Goal: Task Accomplishment & Management: Manage account settings

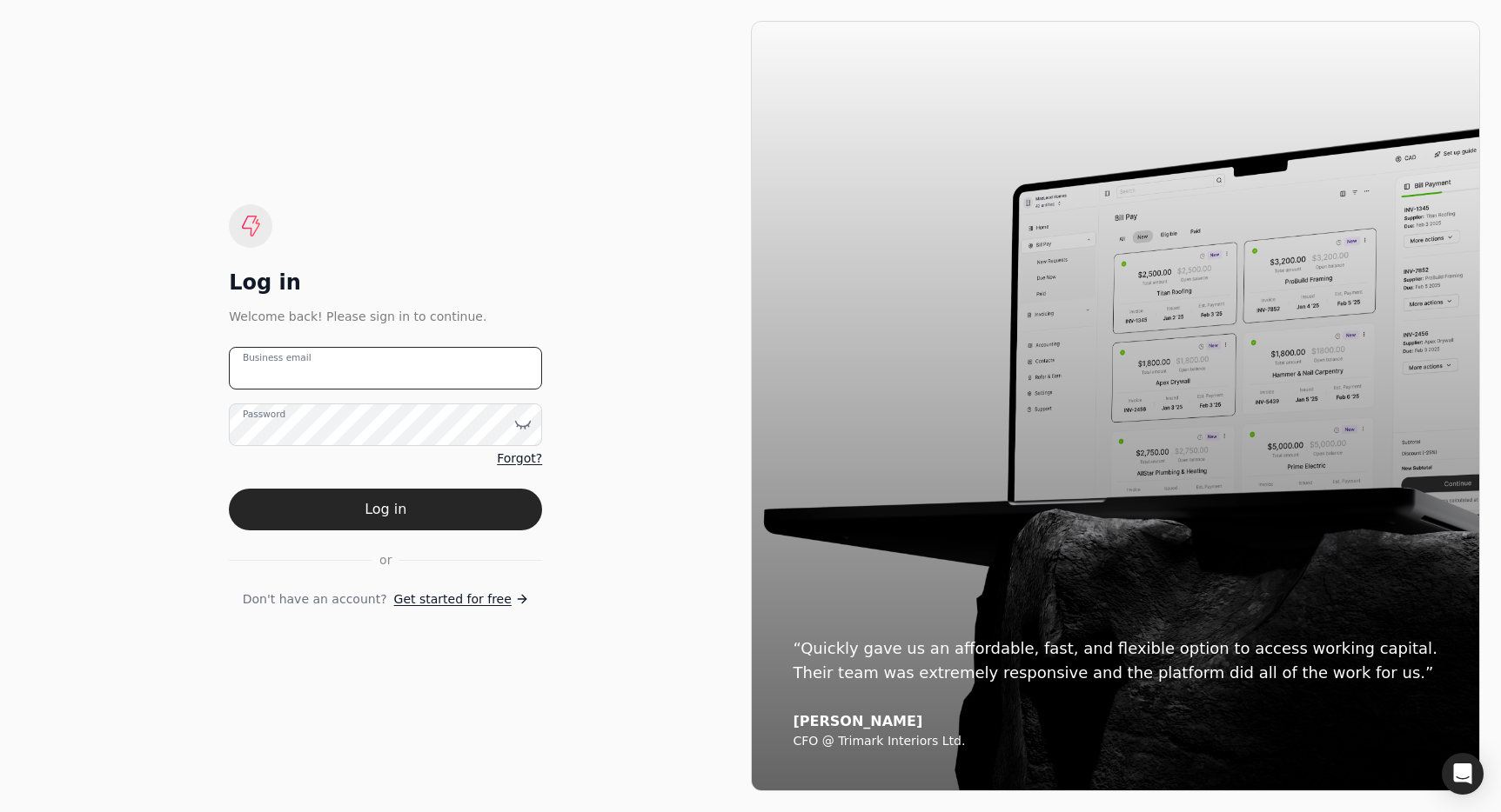
click at [433, 364] on email "Business email" at bounding box center [385, 368] width 313 height 42
click at [427, 375] on email "team+troph" at bounding box center [385, 368] width 313 height 42
click at [396, 378] on email "team+troph" at bounding box center [385, 368] width 313 height 42
click at [323, 369] on email "team+troph" at bounding box center [385, 368] width 313 height 42
type email "team+trophy@helloquickly.com"
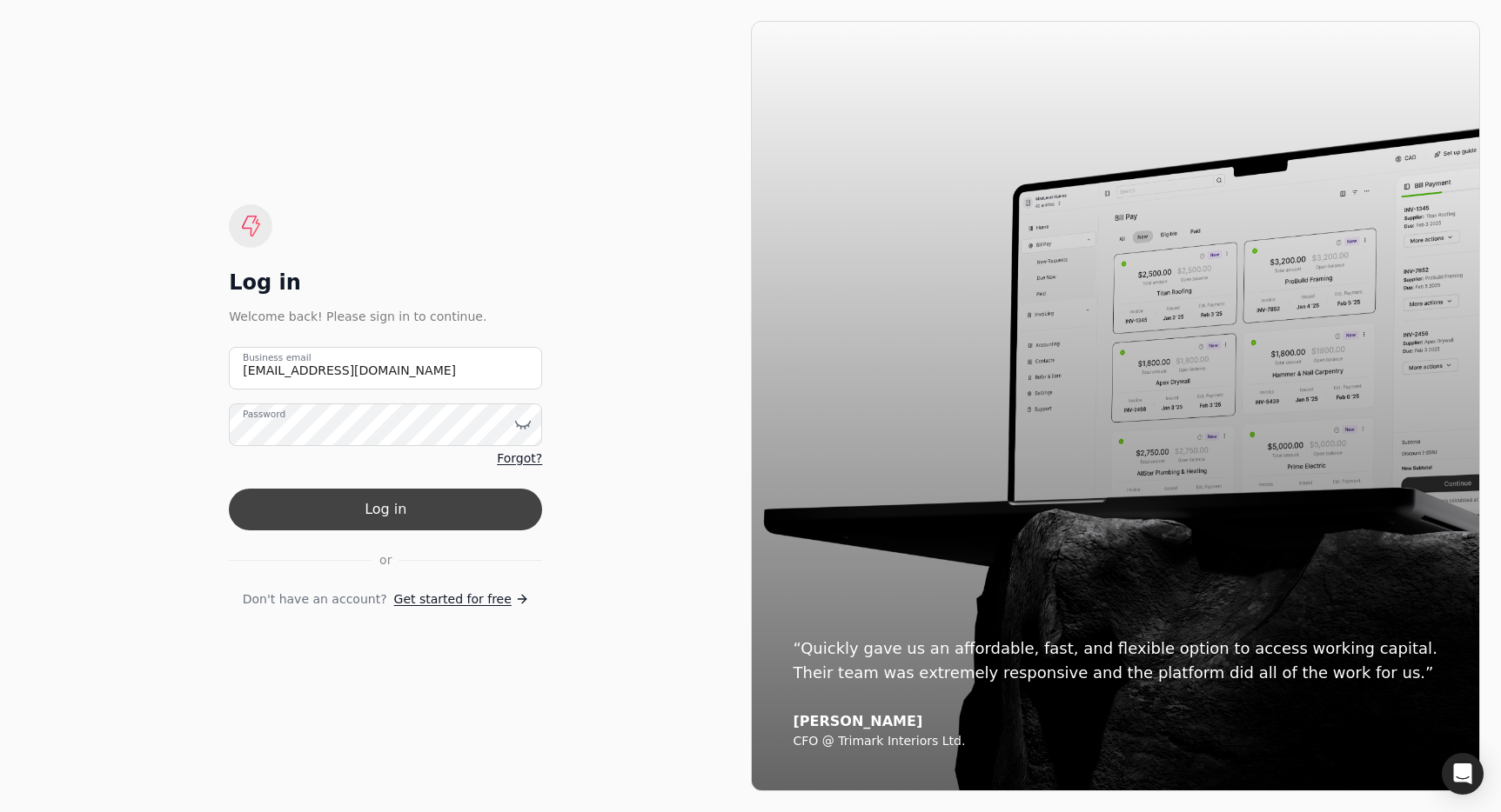
click at [503, 499] on button "Log in" at bounding box center [385, 509] width 313 height 42
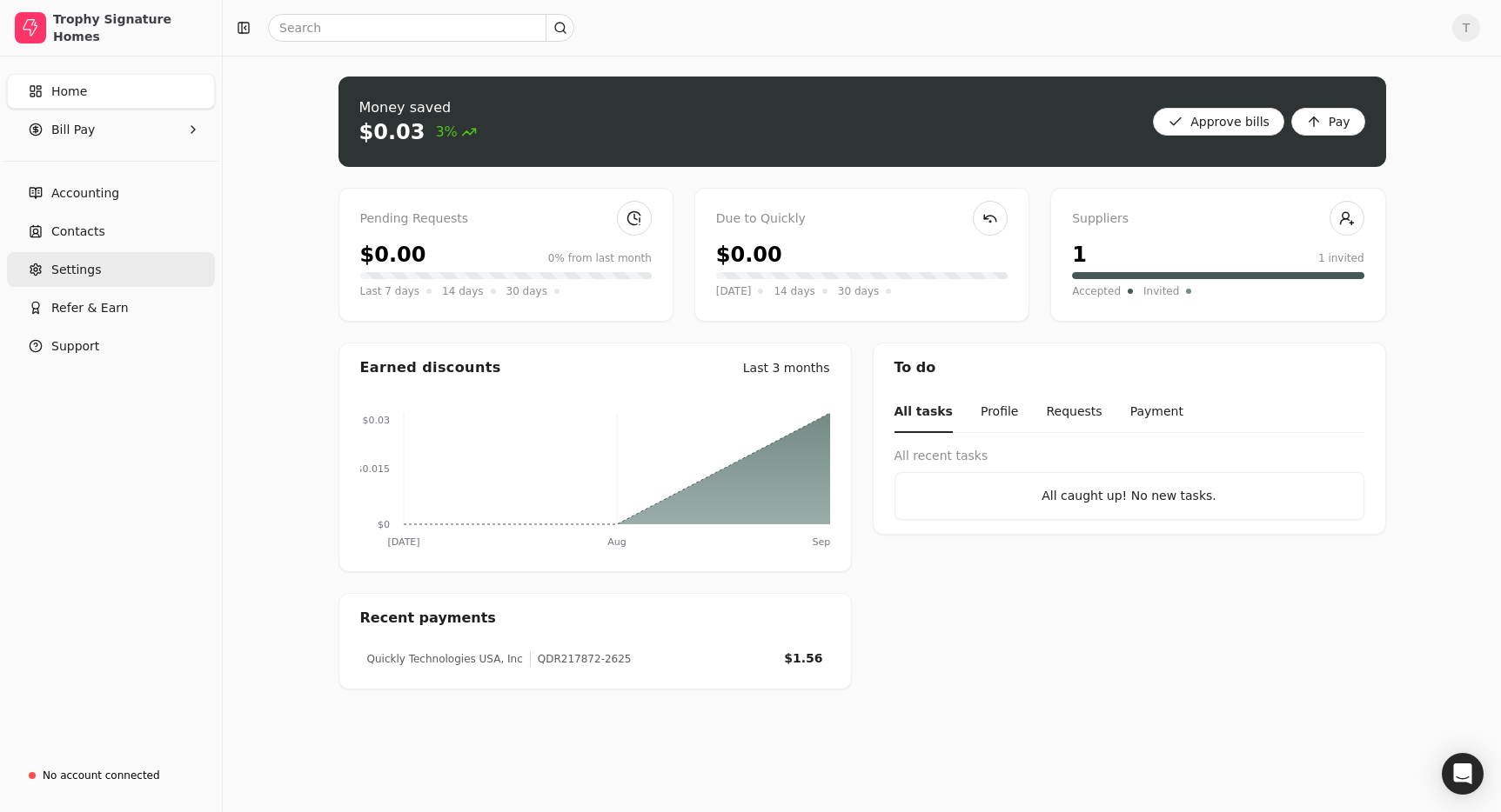
click at [105, 258] on link "Settings" at bounding box center [111, 269] width 208 height 35
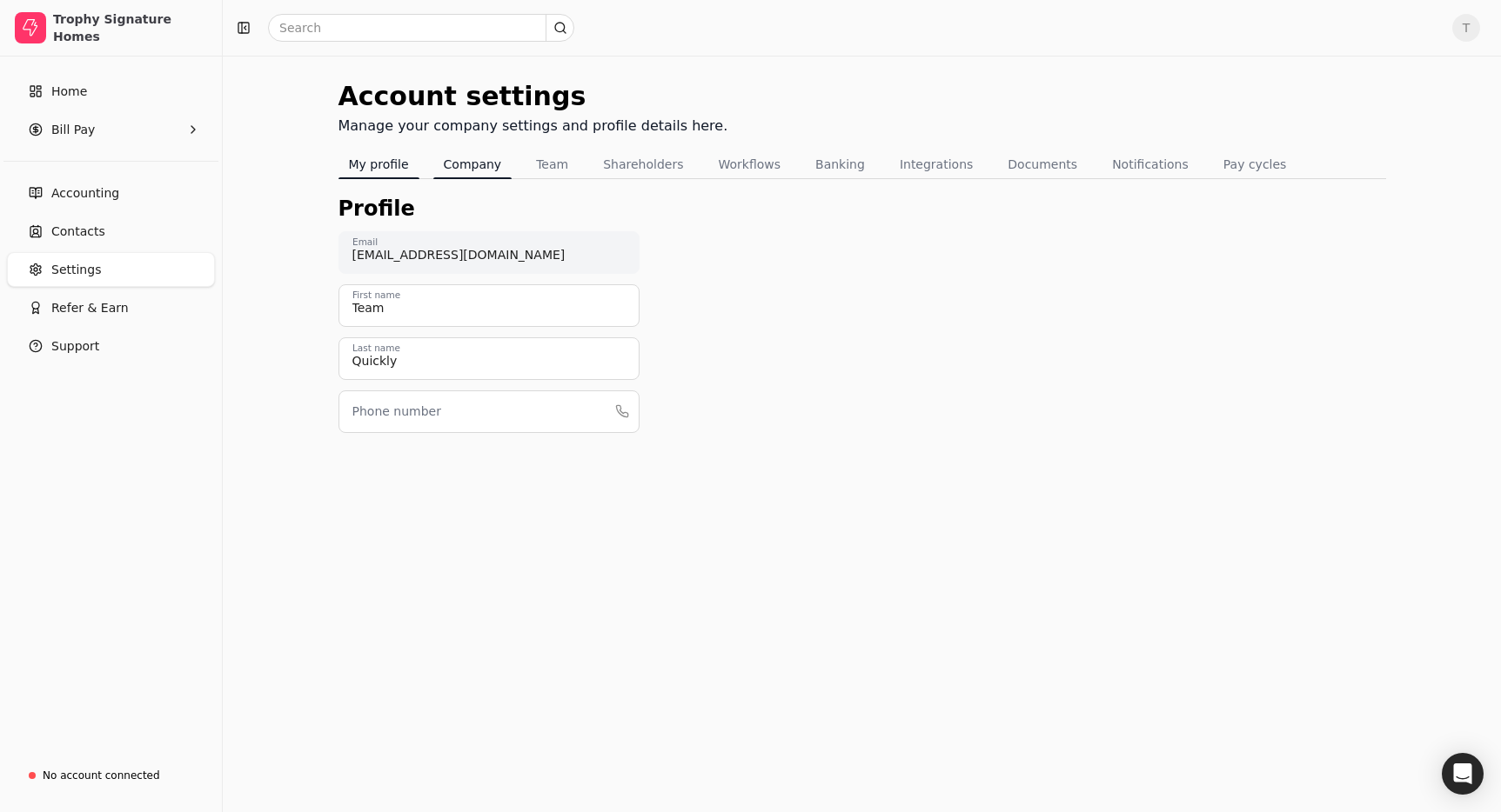
click at [455, 162] on button "Company" at bounding box center [473, 164] width 79 height 28
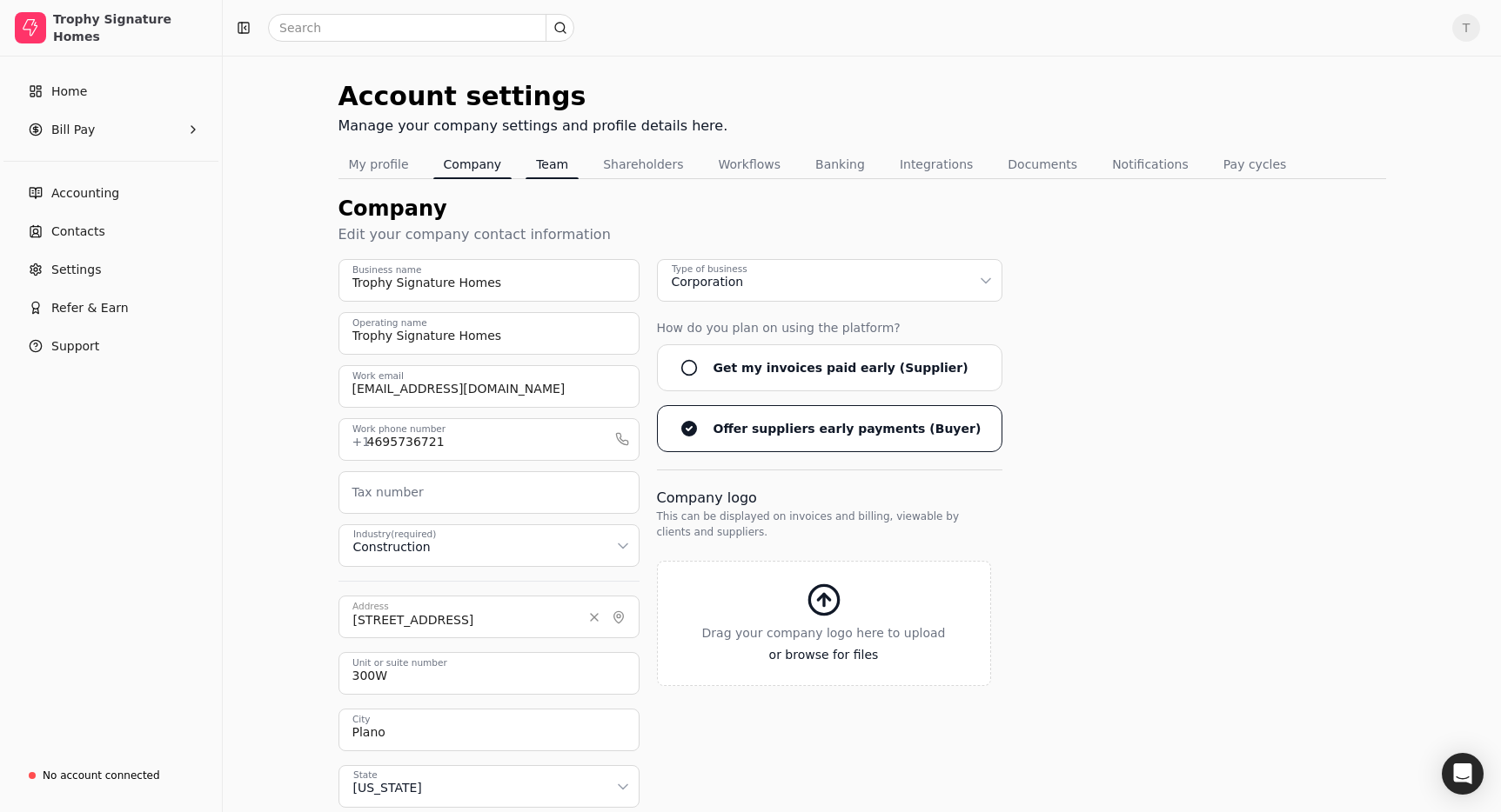
click at [549, 164] on button "Team" at bounding box center [551, 164] width 53 height 28
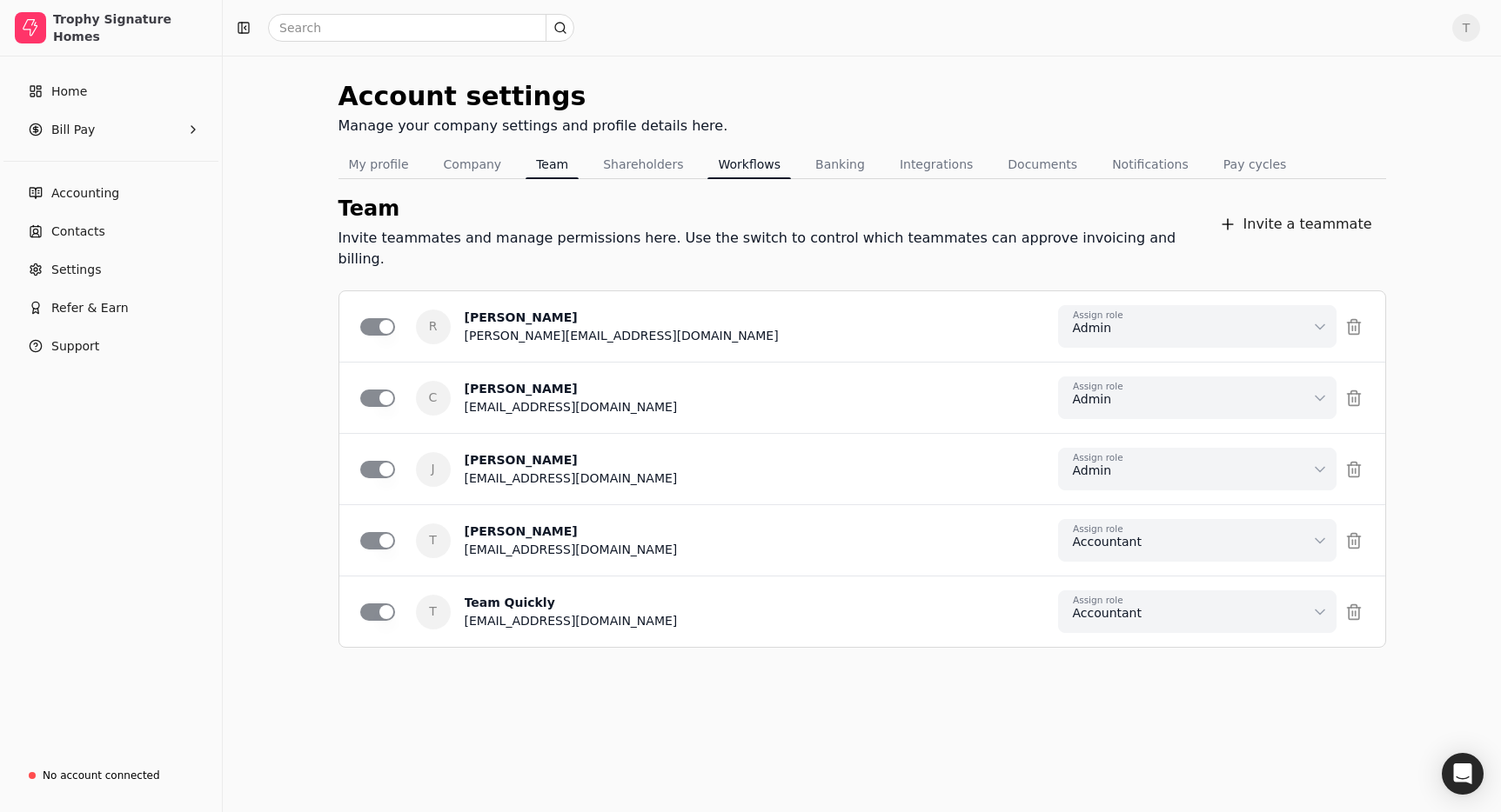
click at [745, 166] on button "Workflows" at bounding box center [749, 164] width 83 height 28
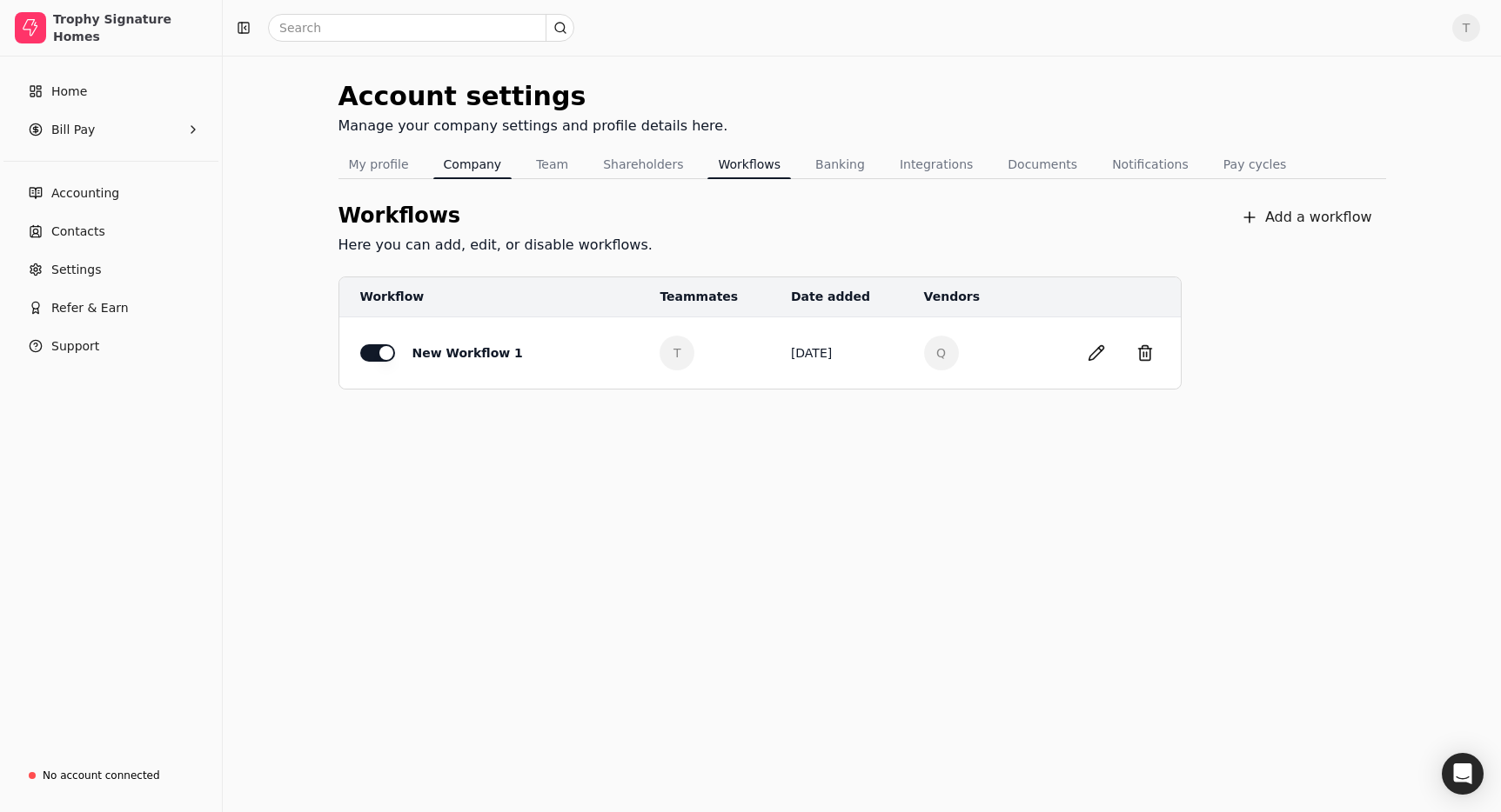
click at [475, 171] on button "Company" at bounding box center [473, 164] width 79 height 28
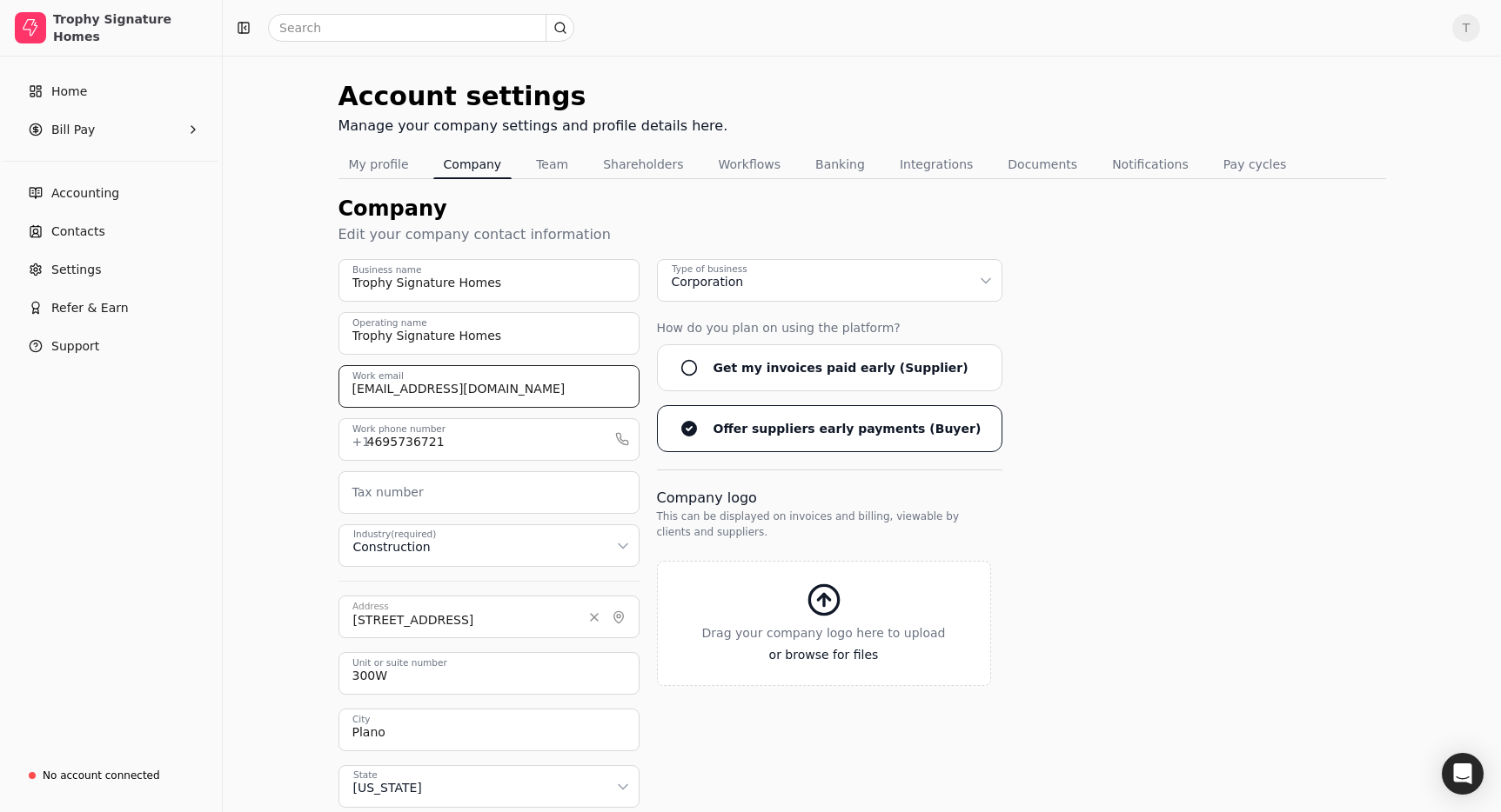
drag, startPoint x: 425, startPoint y: 390, endPoint x: 246, endPoint y: 387, distance: 179.0
click at [246, 387] on div "Account settings Manage your company settings and profile details here. My prof…" at bounding box center [861, 512] width 1279 height 914
type input "accounting@helloquickly.com"
drag, startPoint x: 710, startPoint y: 221, endPoint x: 771, endPoint y: 259, distance: 71.9
click at [710, 221] on div "Company" at bounding box center [862, 209] width 1048 height 31
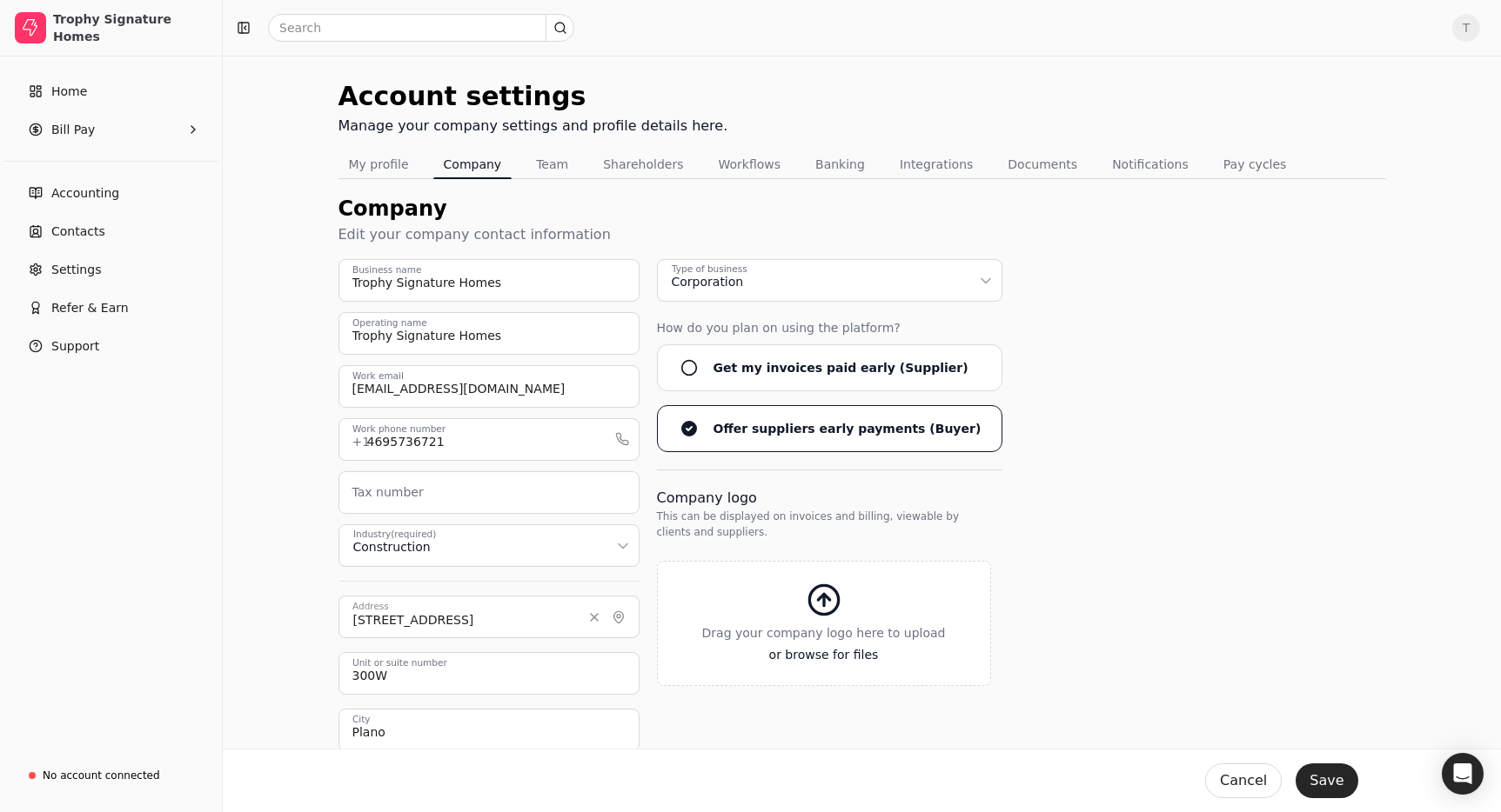
drag, startPoint x: 1337, startPoint y: 786, endPoint x: 1054, endPoint y: 556, distance: 364.7
click at [1337, 786] on button "Save" at bounding box center [1327, 782] width 62 height 35
click at [745, 167] on button "Workflows" at bounding box center [749, 164] width 83 height 28
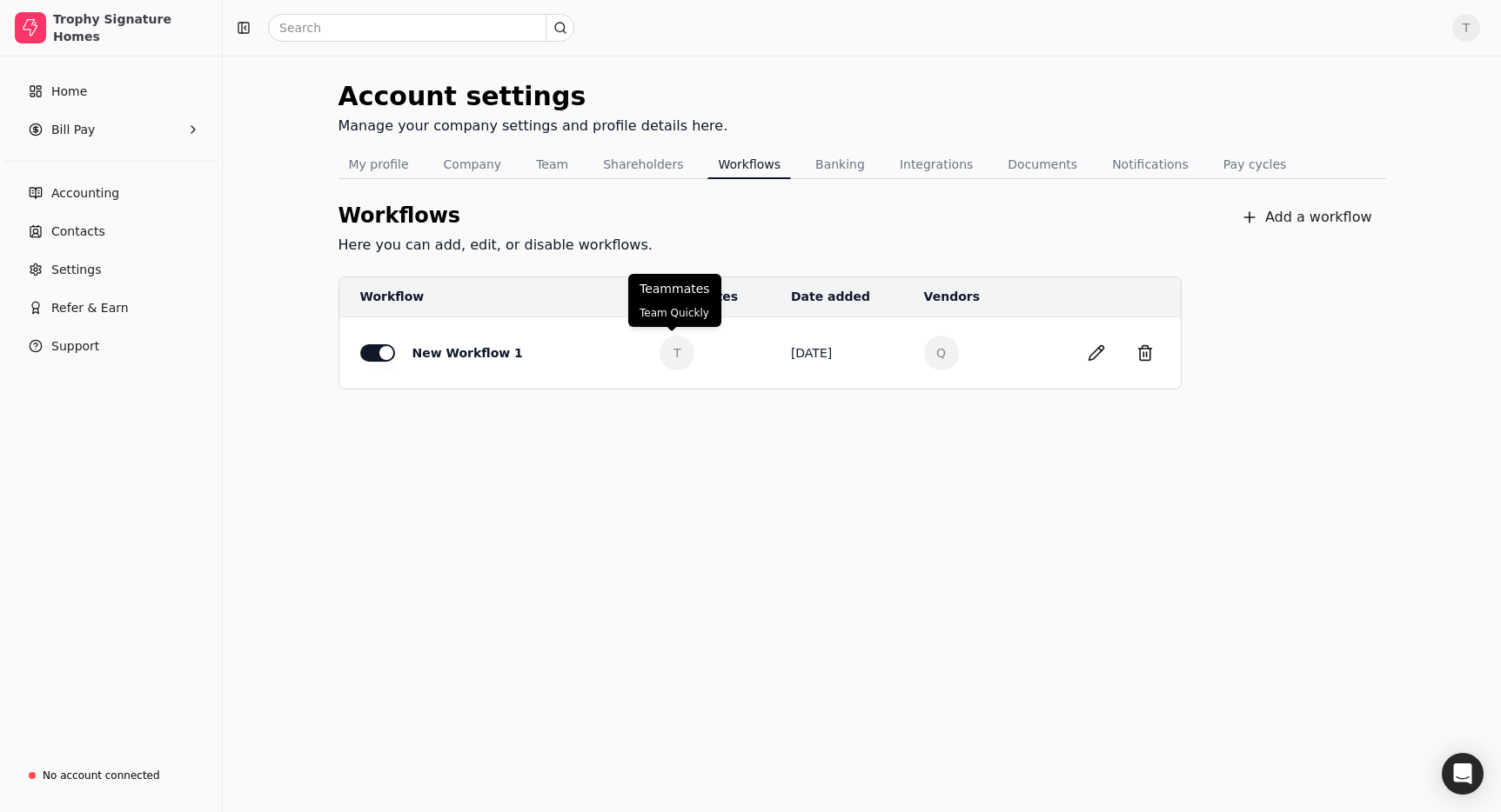
click at [664, 356] on span "T" at bounding box center [677, 353] width 35 height 35
click at [1104, 355] on button "button" at bounding box center [1097, 353] width 28 height 28
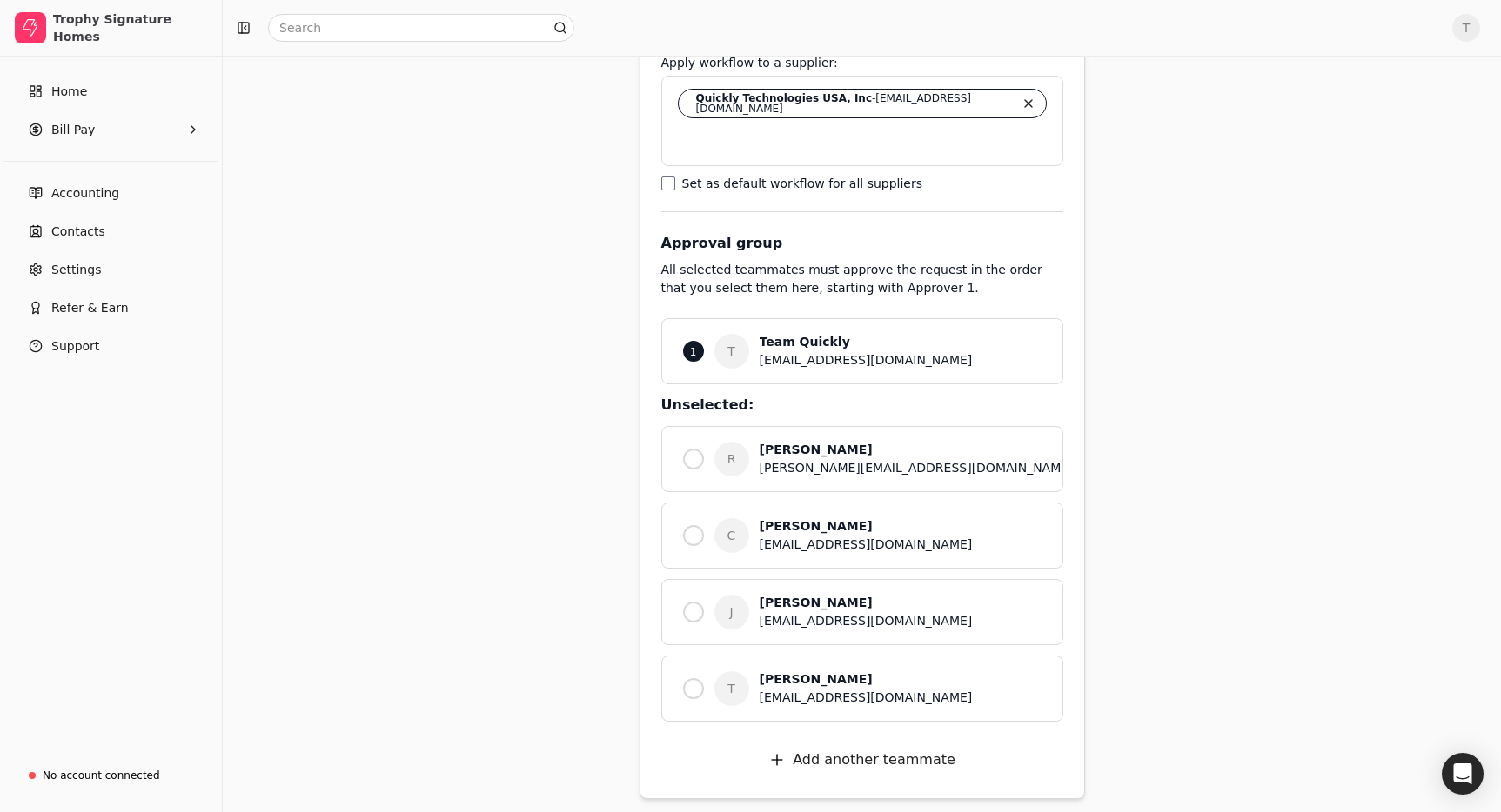
scroll to position [251, 0]
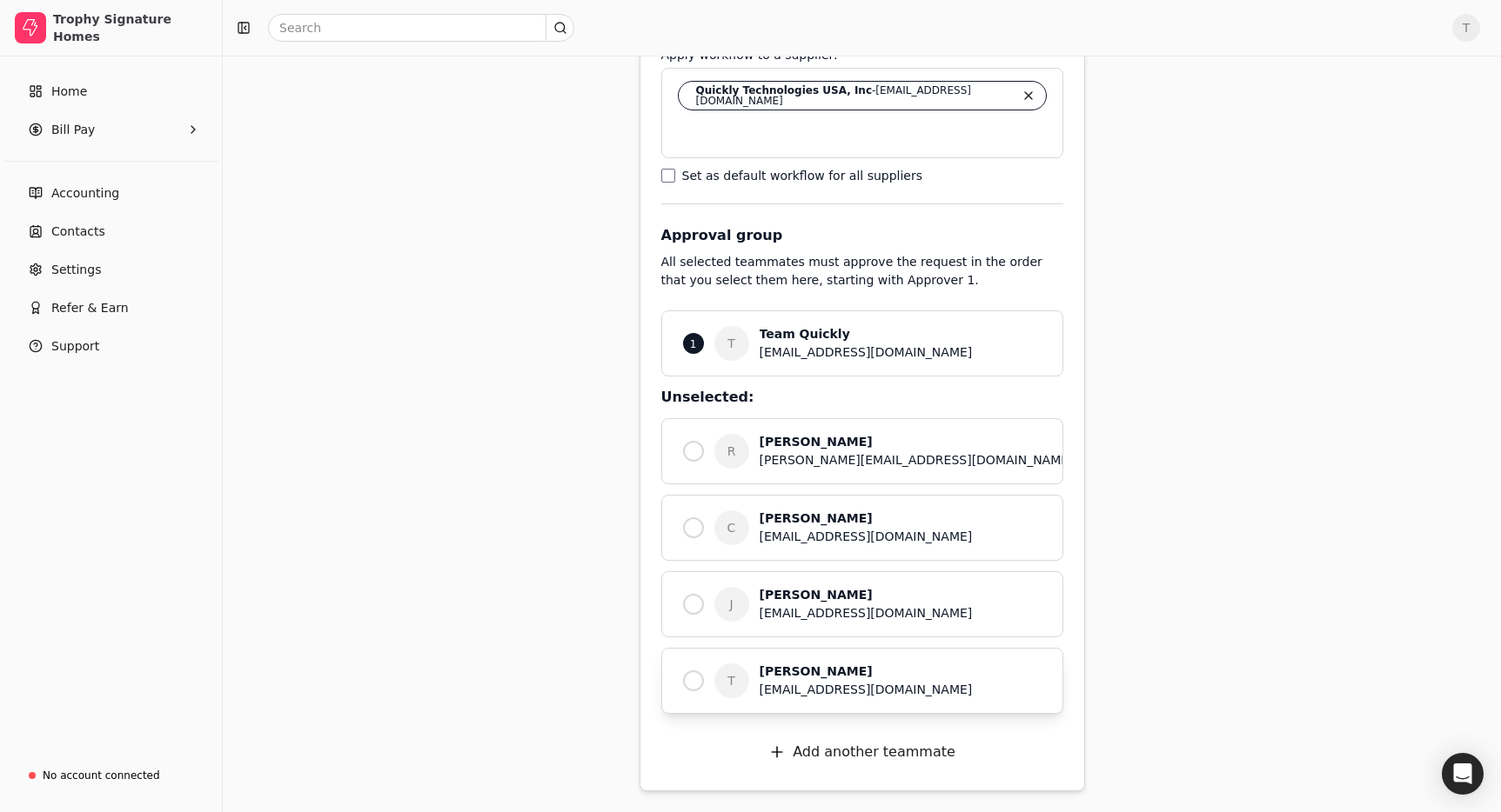
drag, startPoint x: 878, startPoint y: 670, endPoint x: 844, endPoint y: 492, distance: 181.2
click at [877, 669] on div "[PERSON_NAME]" at bounding box center [900, 672] width 282 height 18
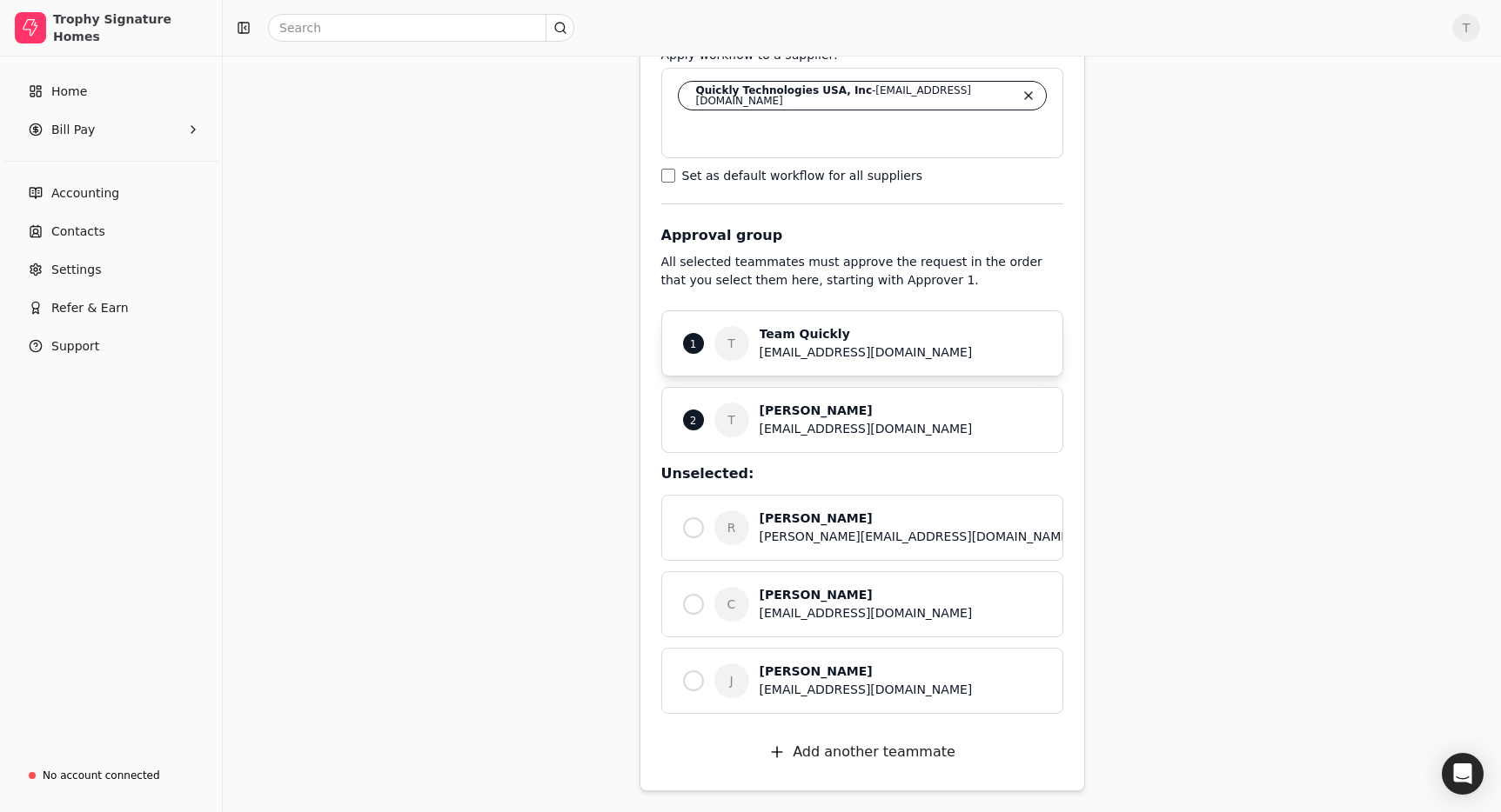
click at [856, 341] on div "Team Quickly" at bounding box center [900, 335] width 282 height 18
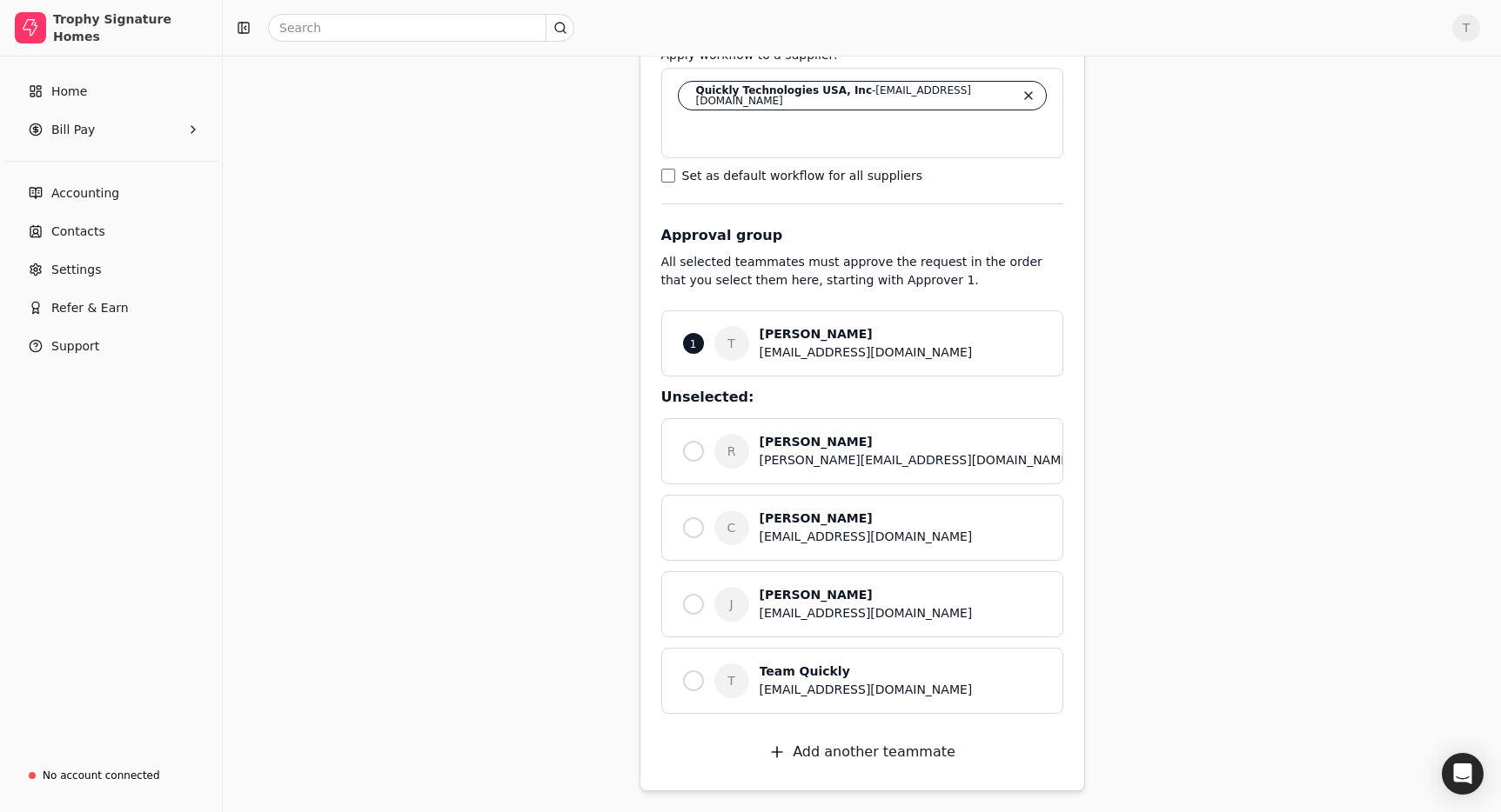
scroll to position [0, 0]
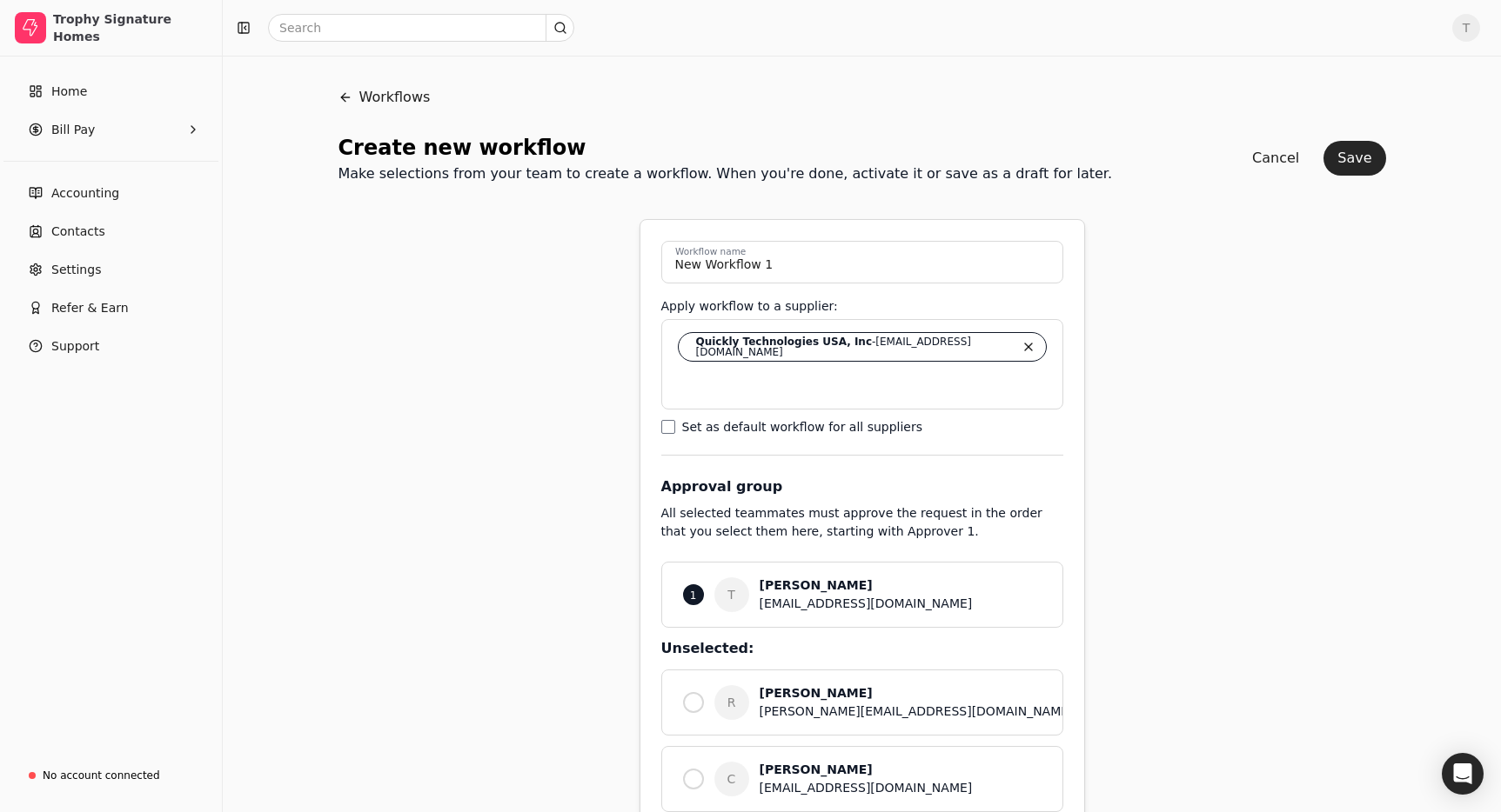
click at [1379, 159] on button "Save" at bounding box center [1354, 159] width 62 height 35
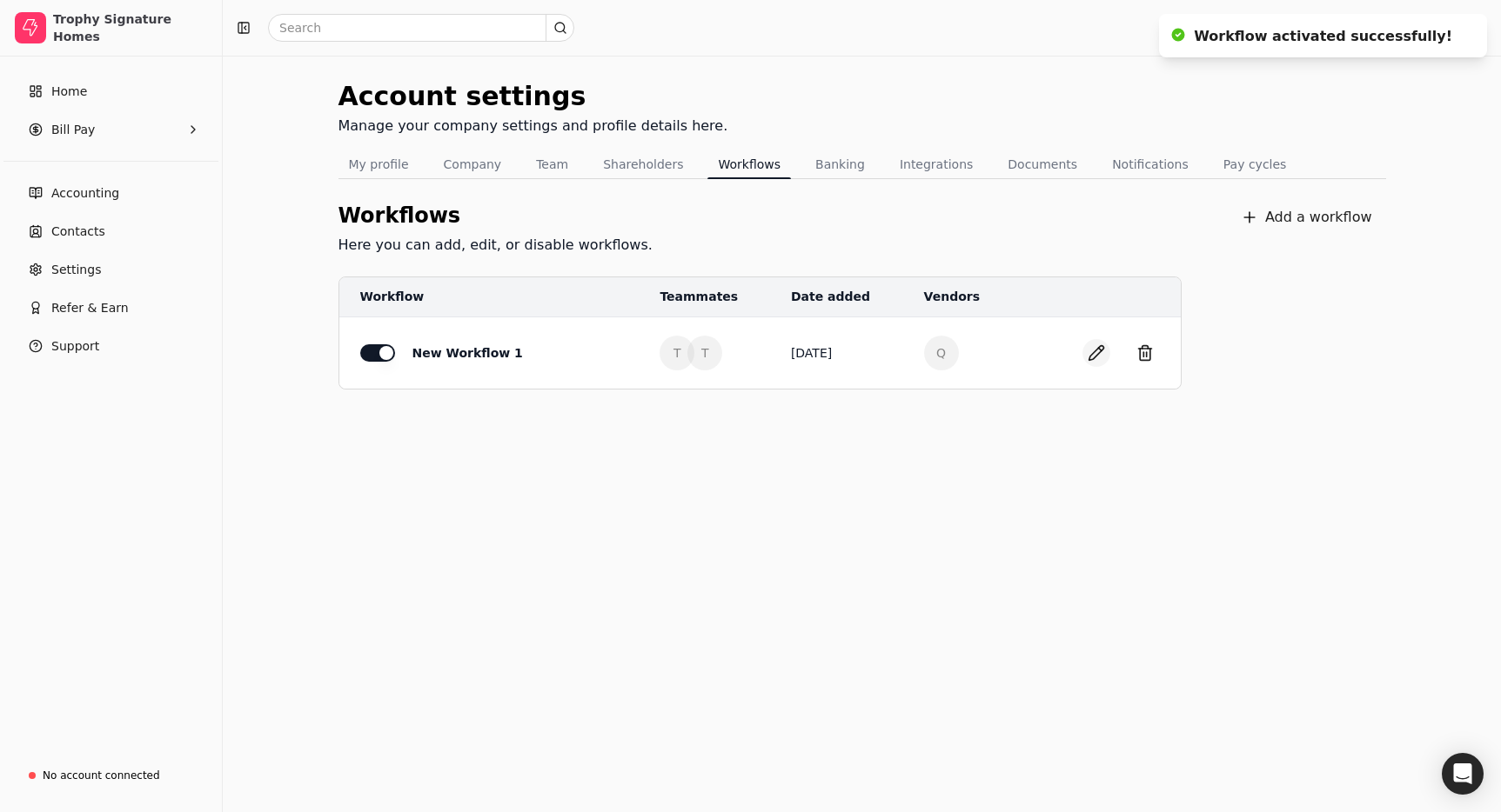
click at [1101, 353] on button "button" at bounding box center [1097, 353] width 28 height 28
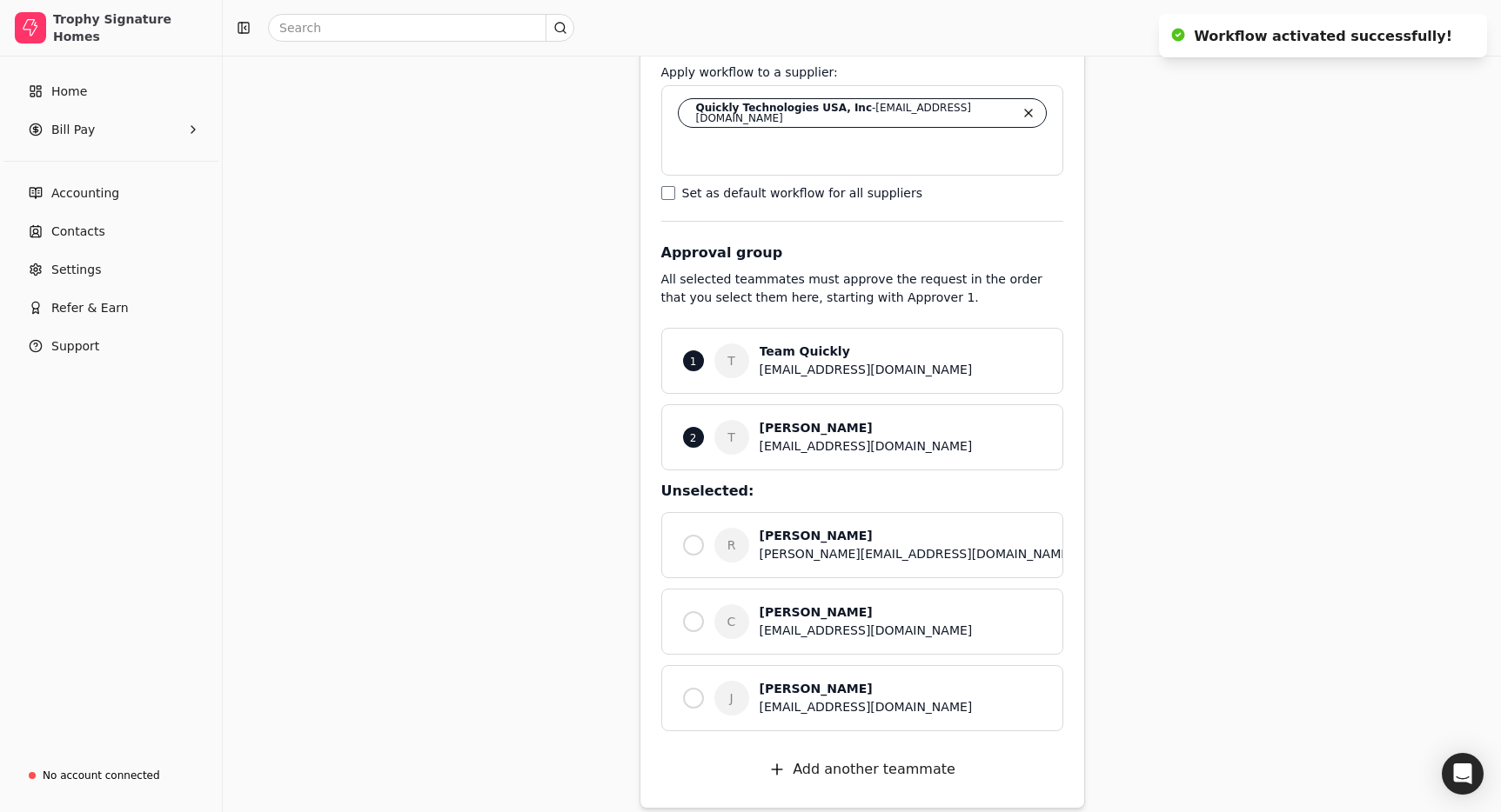
scroll to position [251, 0]
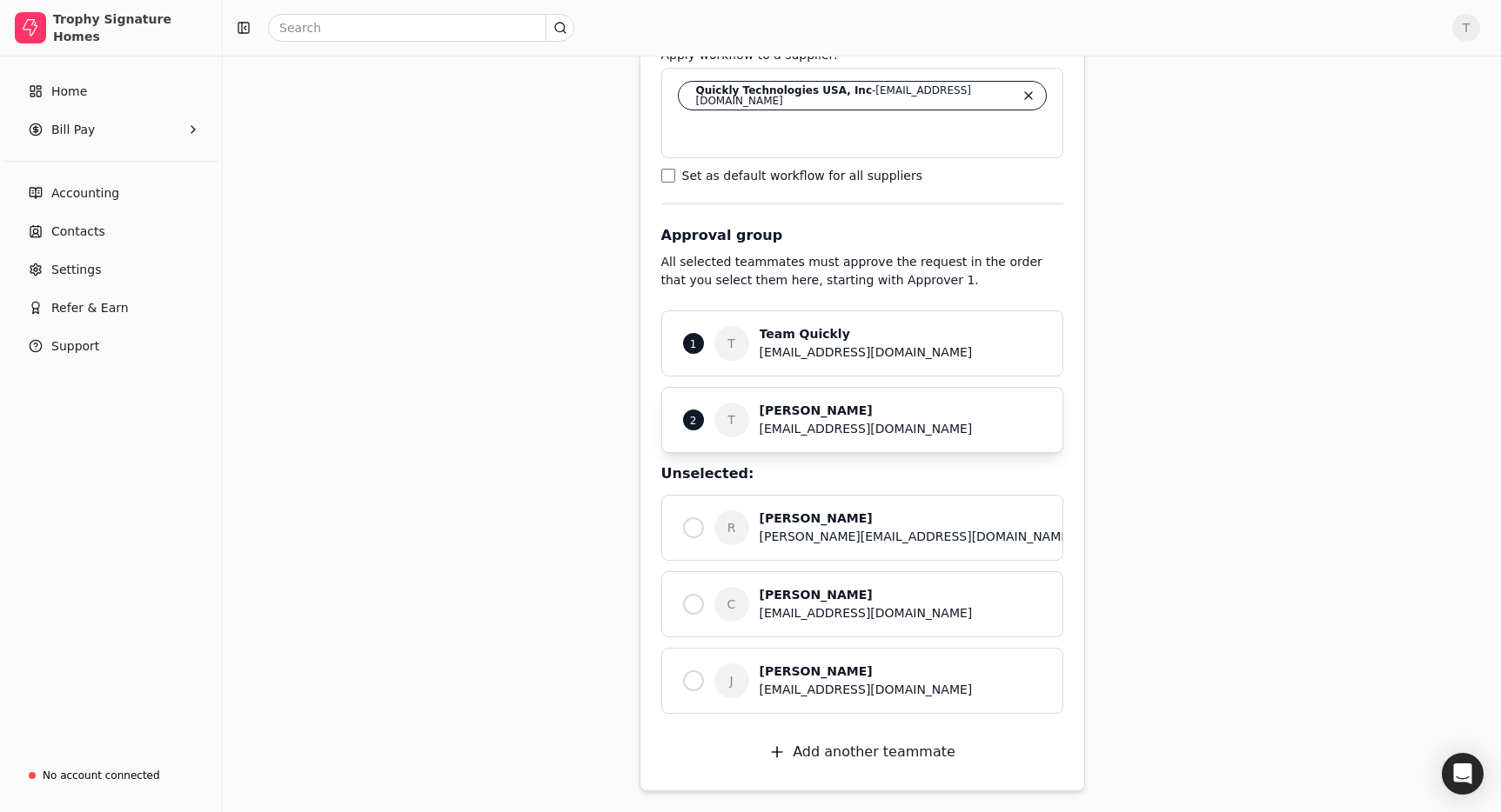
click at [851, 339] on div "Team Quickly" at bounding box center [900, 335] width 282 height 18
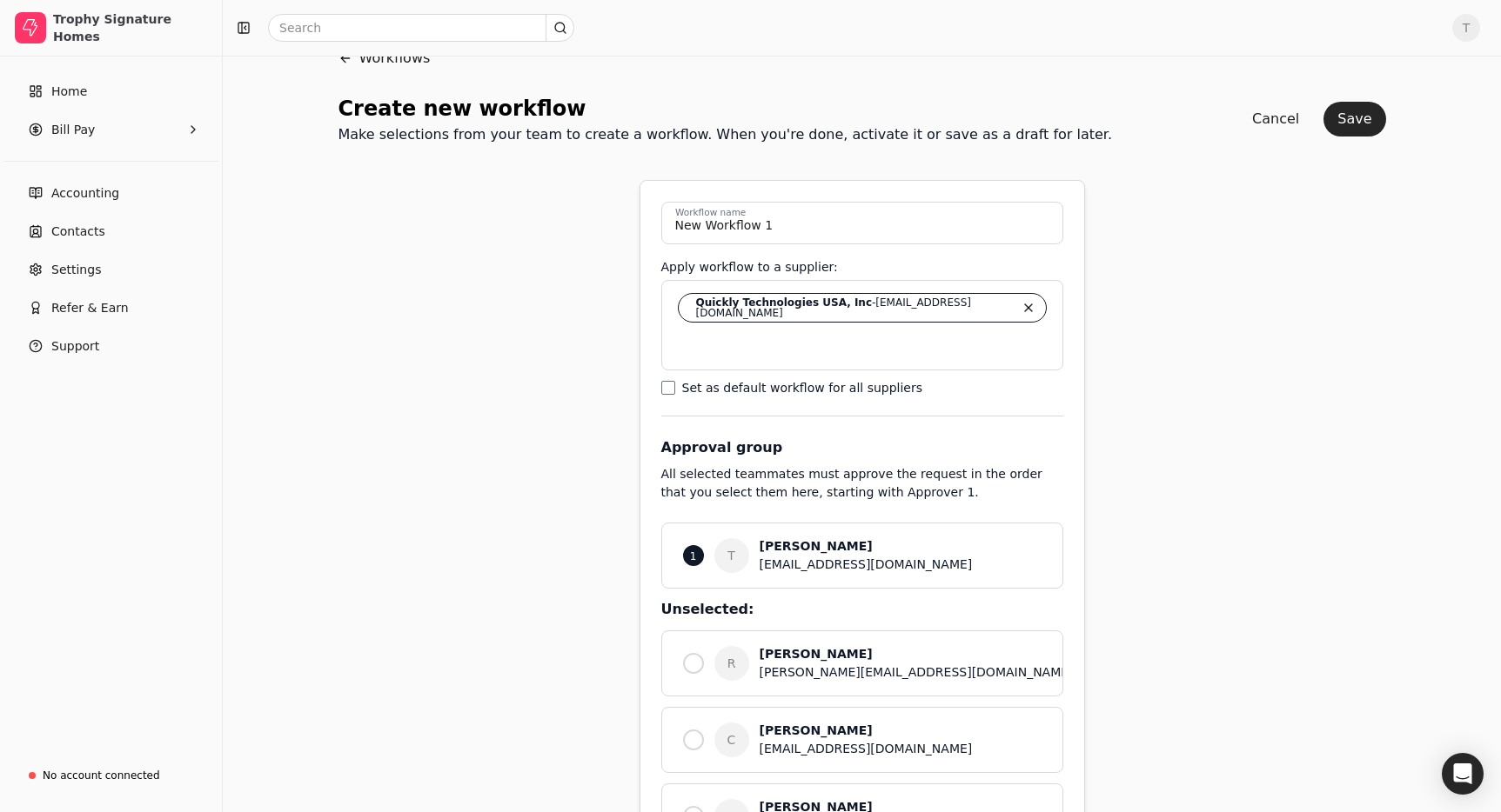
scroll to position [40, 0]
drag, startPoint x: 1351, startPoint y: 112, endPoint x: 1310, endPoint y: 217, distance: 112.7
click at [1351, 112] on button "Save" at bounding box center [1354, 118] width 62 height 35
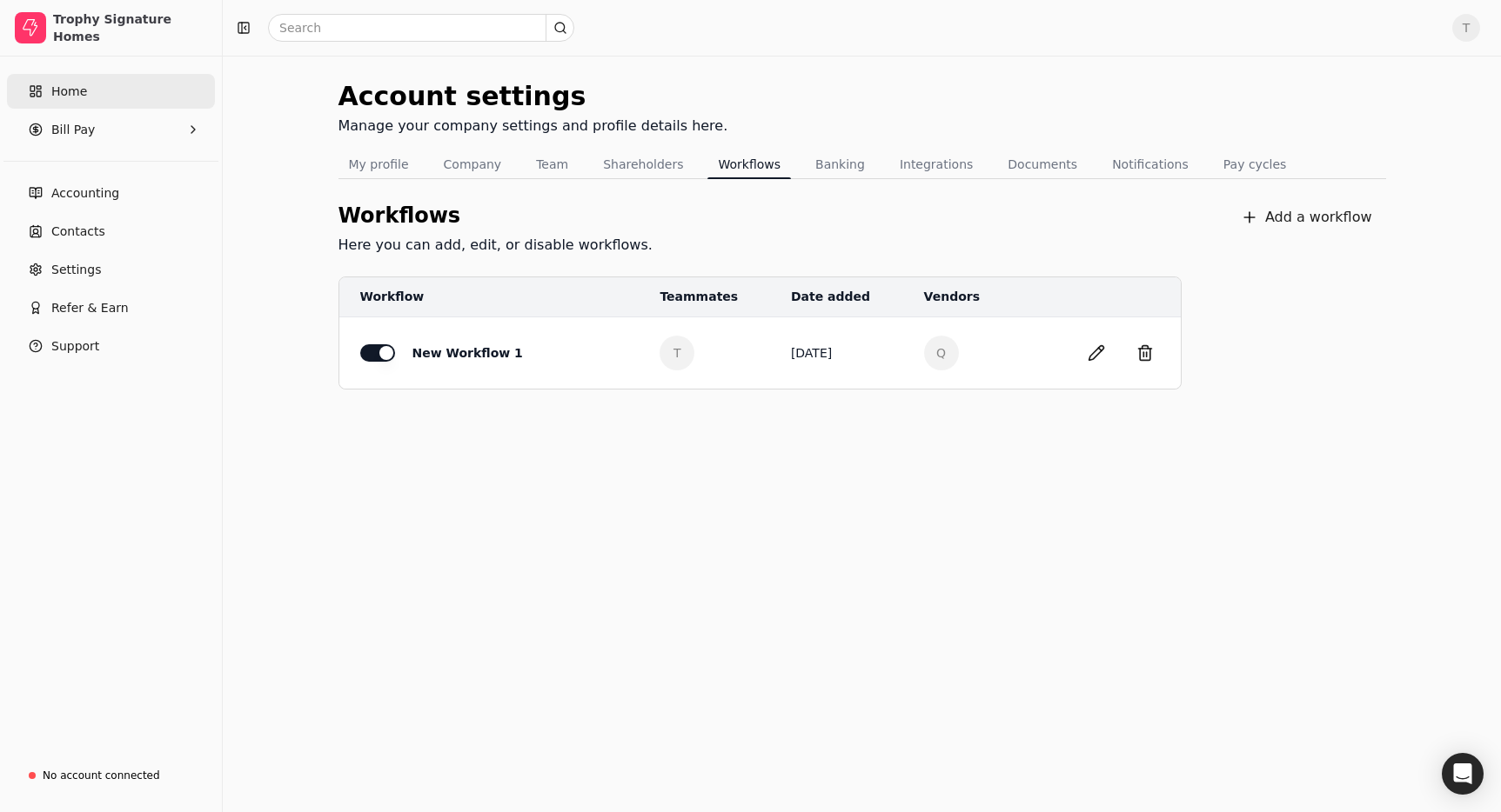
drag, startPoint x: 86, startPoint y: 92, endPoint x: 102, endPoint y: 102, distance: 18.9
click at [86, 92] on link "Home" at bounding box center [111, 91] width 208 height 35
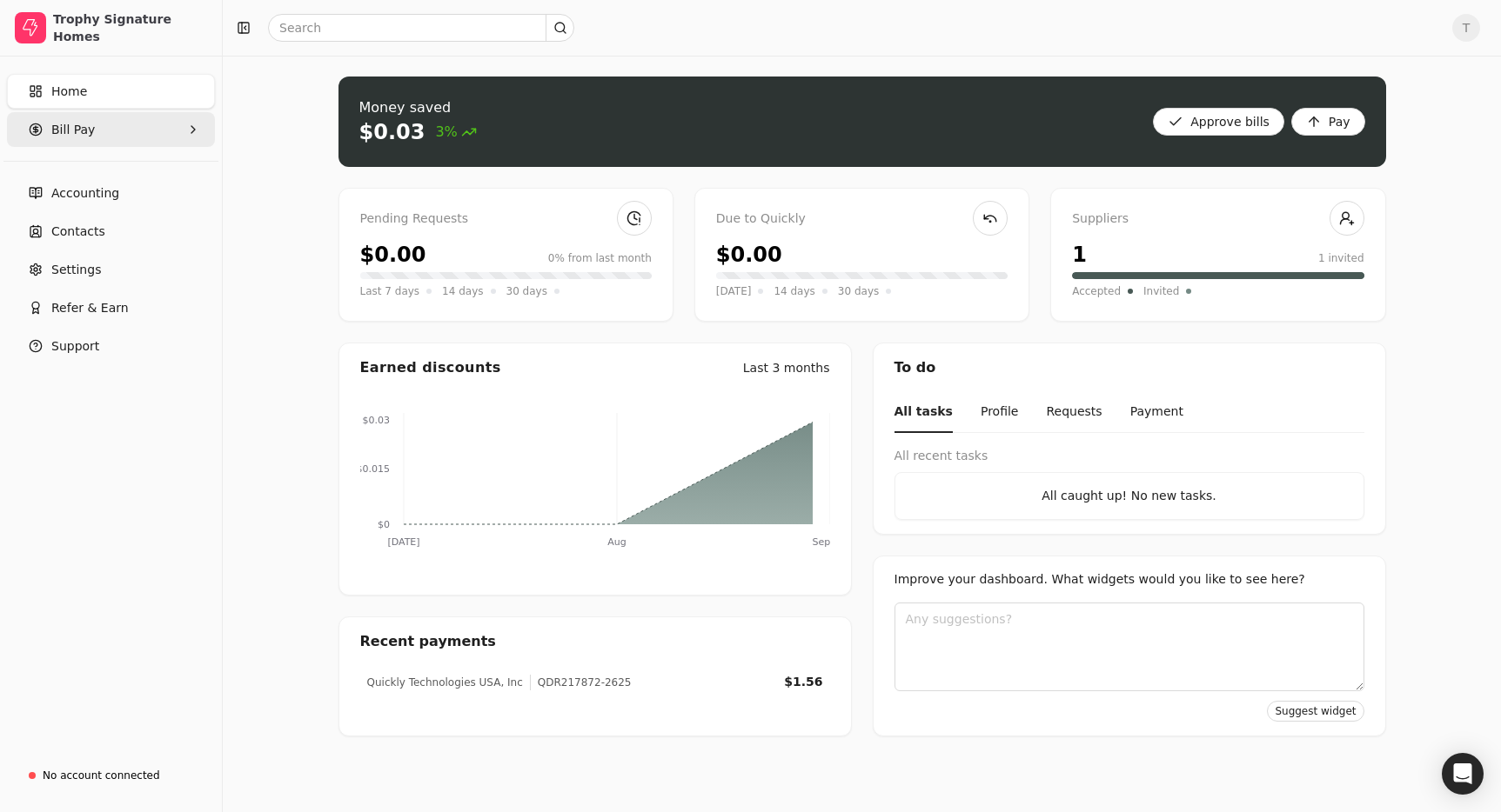
click at [102, 122] on Pay "Bill Pay" at bounding box center [111, 130] width 208 height 35
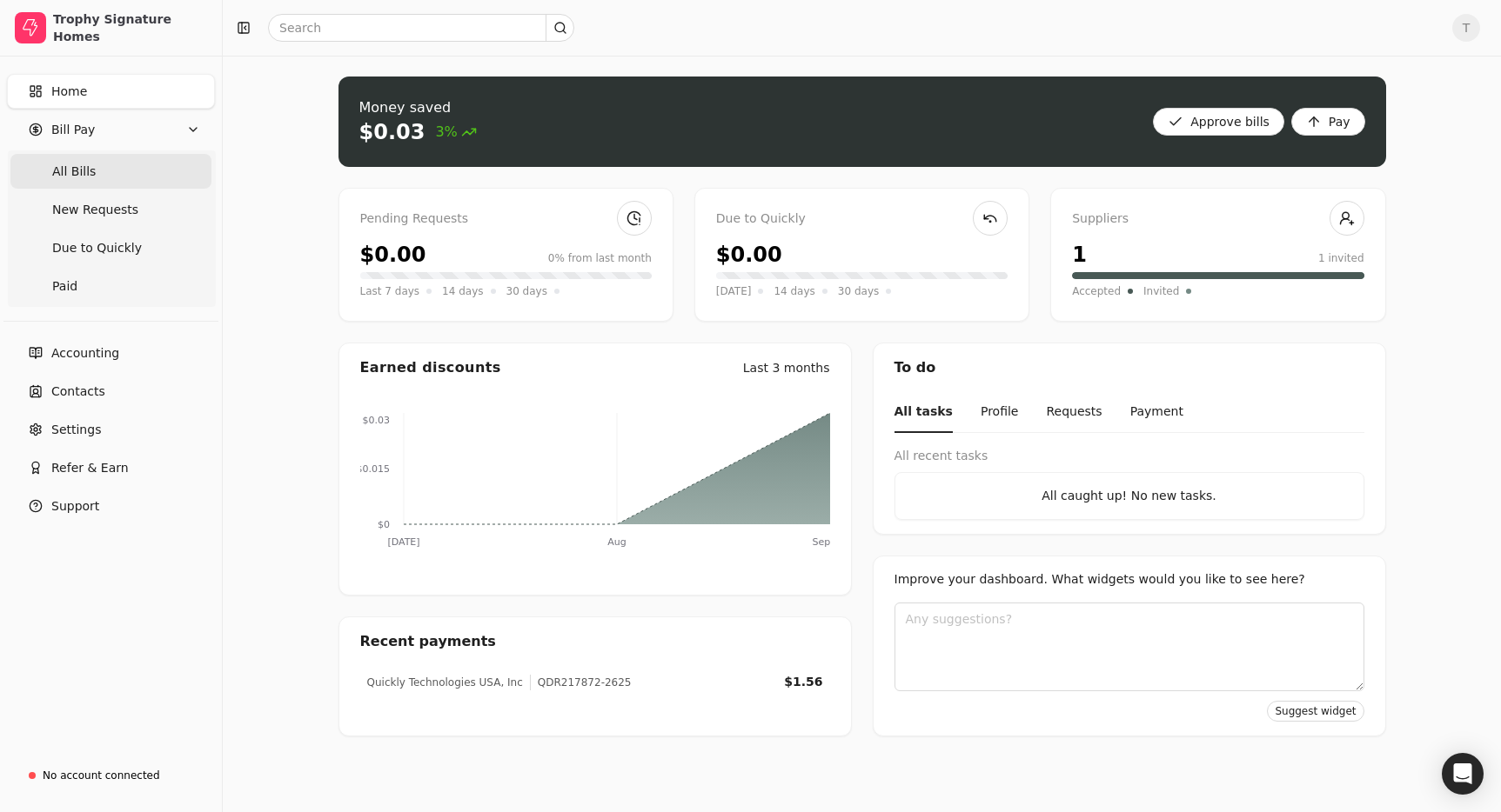
click at [102, 161] on Bills "All Bills" at bounding box center [111, 172] width 201 height 35
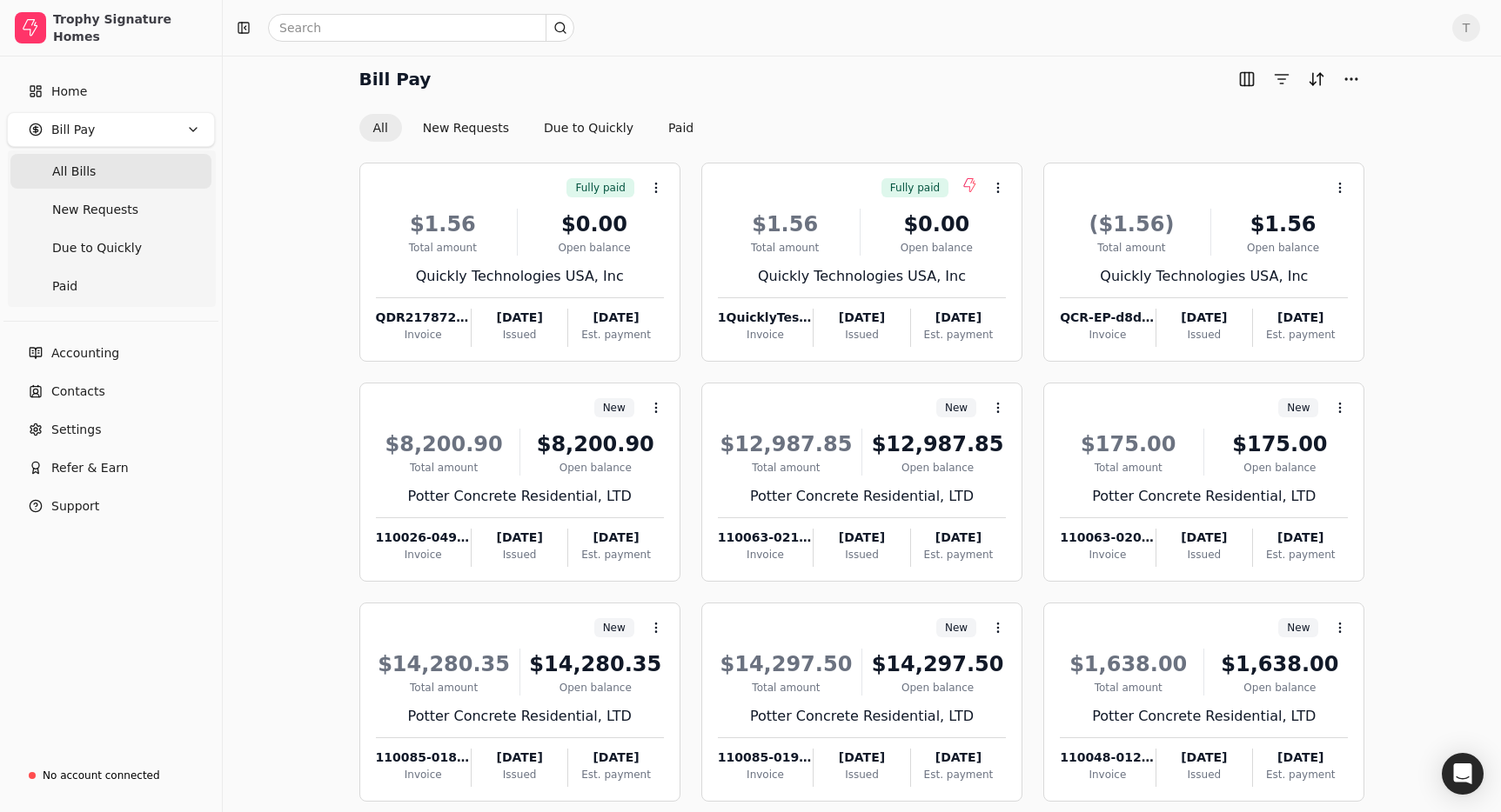
scroll to position [23, 0]
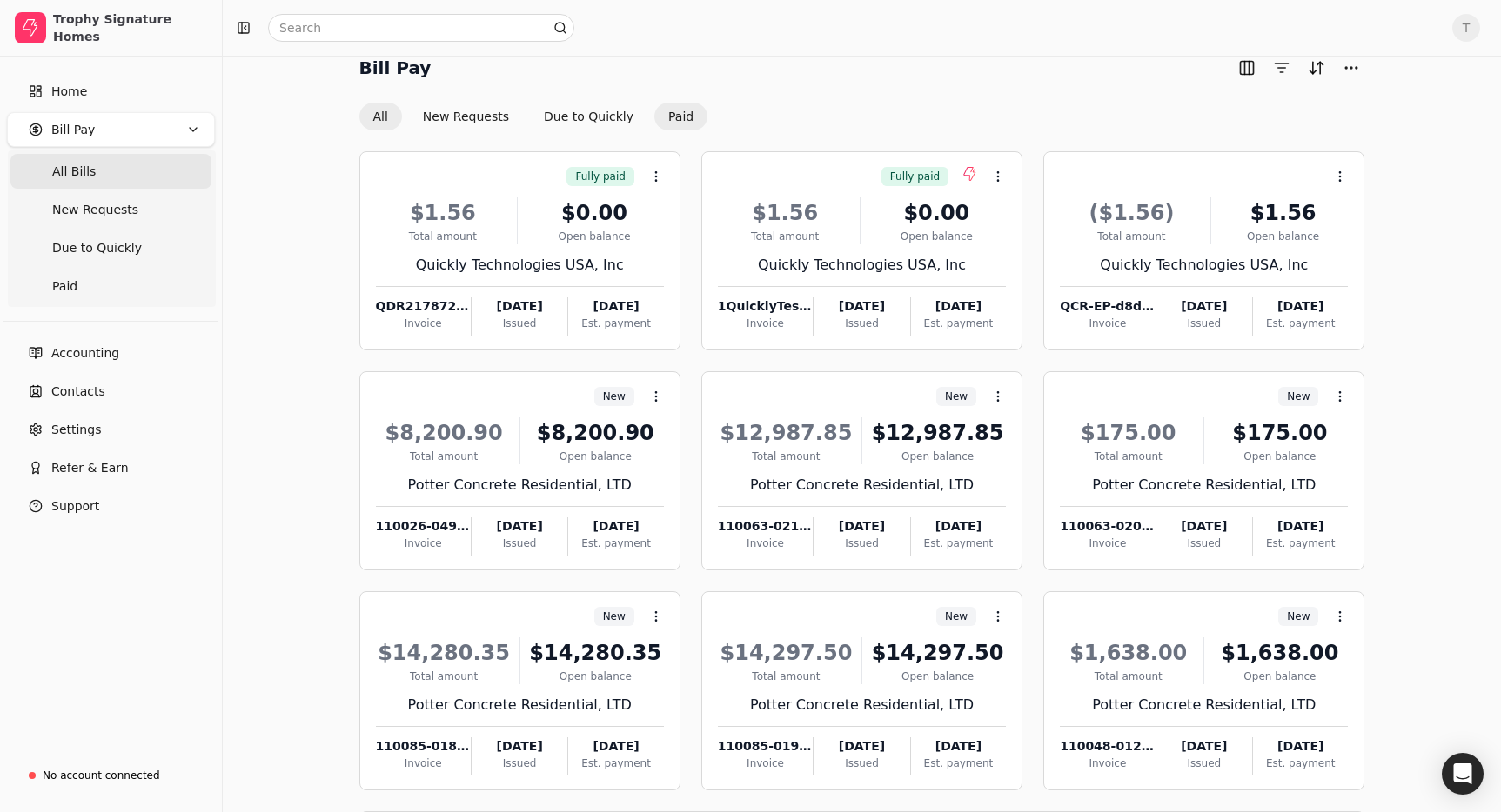
click at [679, 113] on button "Paid" at bounding box center [680, 116] width 53 height 28
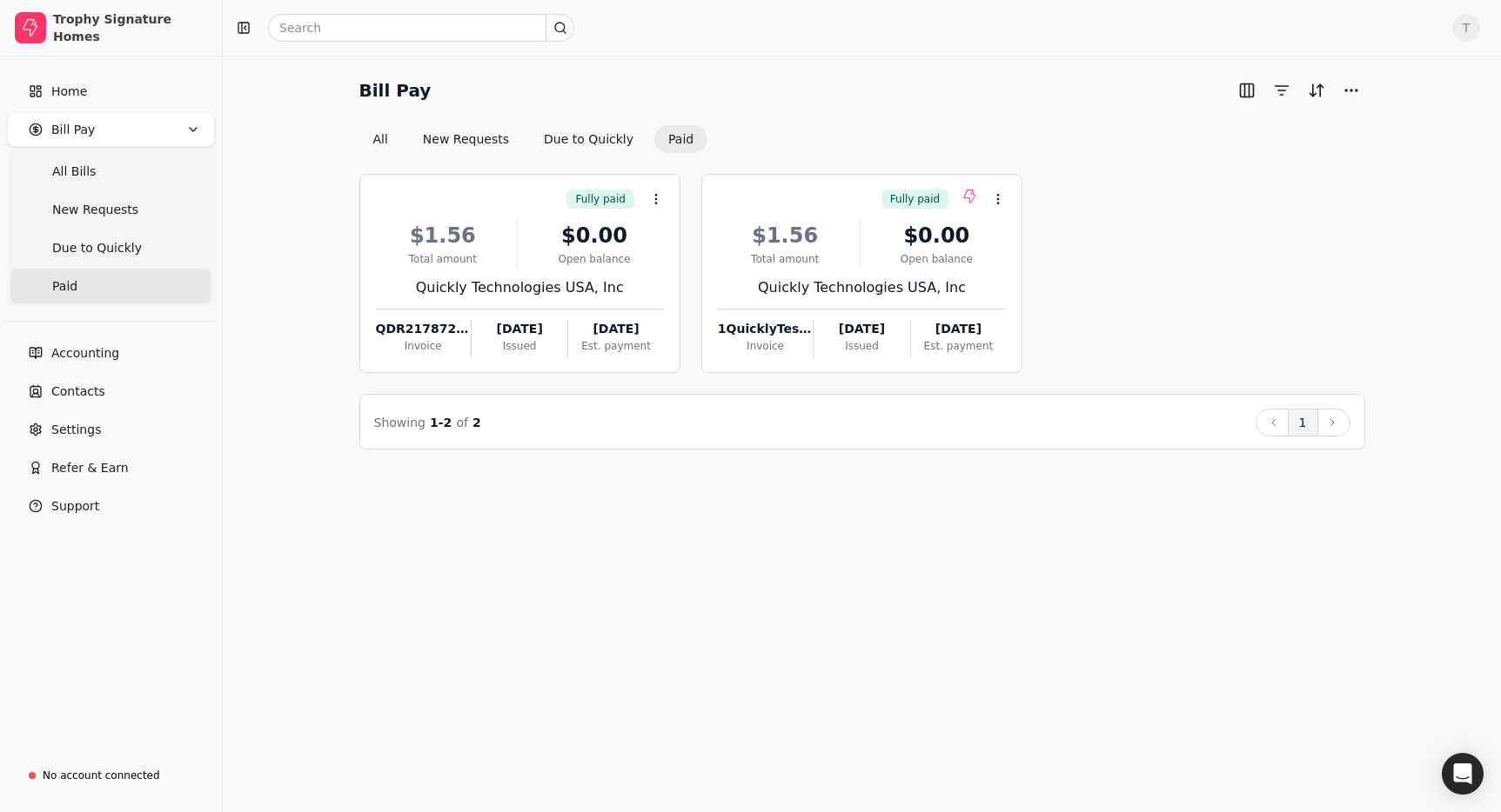
drag, startPoint x: 373, startPoint y: 137, endPoint x: 741, endPoint y: 131, distance: 368.0
click at [373, 137] on button "All" at bounding box center [380, 139] width 42 height 28
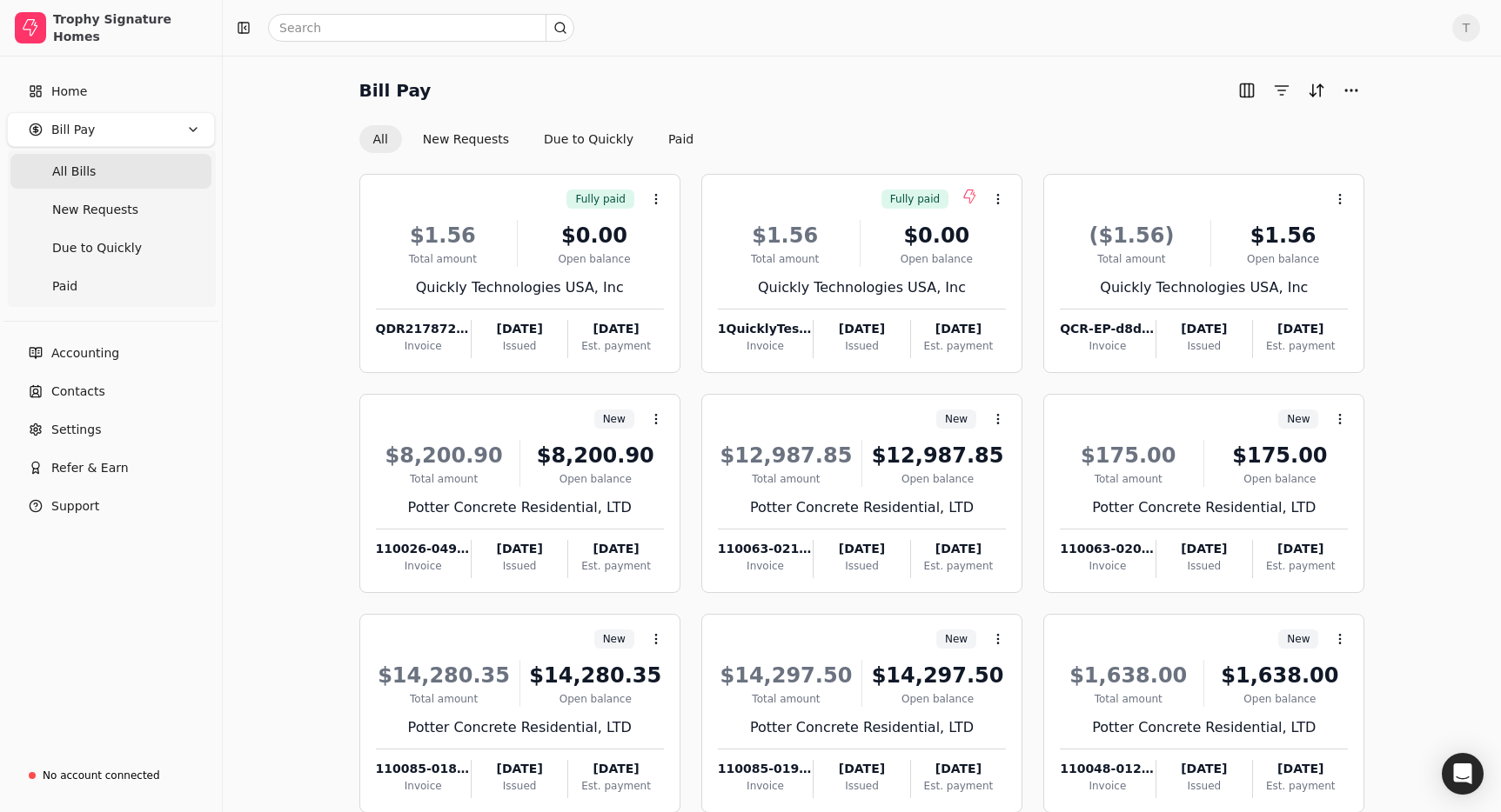
click at [1458, 24] on span "T" at bounding box center [1466, 28] width 28 height 28
drag, startPoint x: 1399, startPoint y: 132, endPoint x: 1233, endPoint y: 130, distance: 166.0
click at [1397, 132] on link "Sign Out" at bounding box center [1383, 130] width 188 height 29
